Goal: Transaction & Acquisition: Download file/media

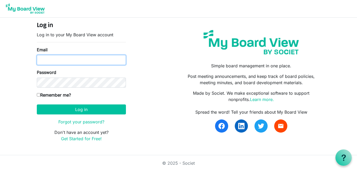
click at [77, 58] on input "Email" at bounding box center [81, 60] width 89 height 10
type input "lgumb1973@gmail.com"
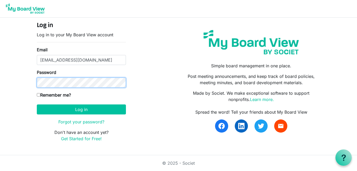
click at [37, 104] on button "Log in" at bounding box center [81, 109] width 89 height 10
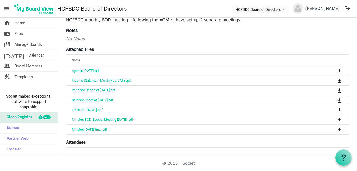
scroll to position [79, 0]
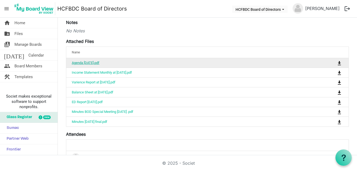
click at [90, 63] on link "Agenda [DATE].pdf" at bounding box center [86, 63] width 28 height 4
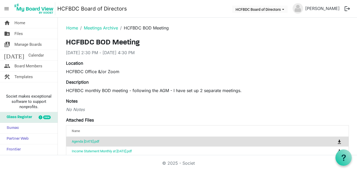
scroll to position [0, 0]
click at [37, 23] on link "home Home" at bounding box center [29, 23] width 58 height 11
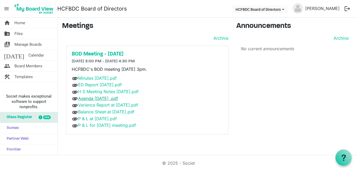
click at [106, 98] on link "Agenda August 2025 .pdf" at bounding box center [98, 98] width 40 height 5
click at [104, 79] on link "Minutes June 2025.pdf" at bounding box center [97, 77] width 39 height 5
click at [103, 91] on link "H S Meeting Notes July 14 2025.pdf" at bounding box center [108, 91] width 60 height 5
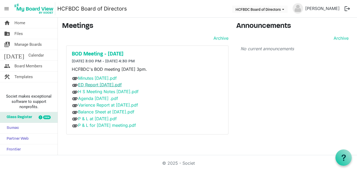
click at [94, 85] on link "ED Report July 2025.pdf" at bounding box center [100, 84] width 44 height 5
click at [285, 9] on span "HCFBDC Board of Directors dropdownbutton" at bounding box center [283, 9] width 5 height 2
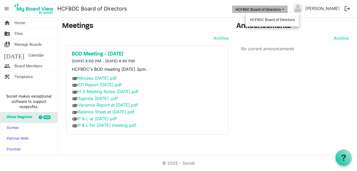
click at [192, 15] on nav "menu HCFBDC Board of Directors HCFBDC Board of Directors Lisa Gumb logout" at bounding box center [178, 9] width 357 height 18
